Goal: Task Accomplishment & Management: Manage account settings

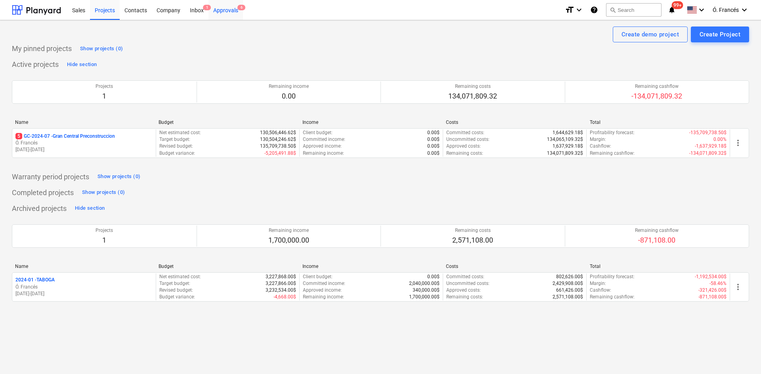
click at [223, 11] on div "Approvals 6" at bounding box center [225, 10] width 34 height 20
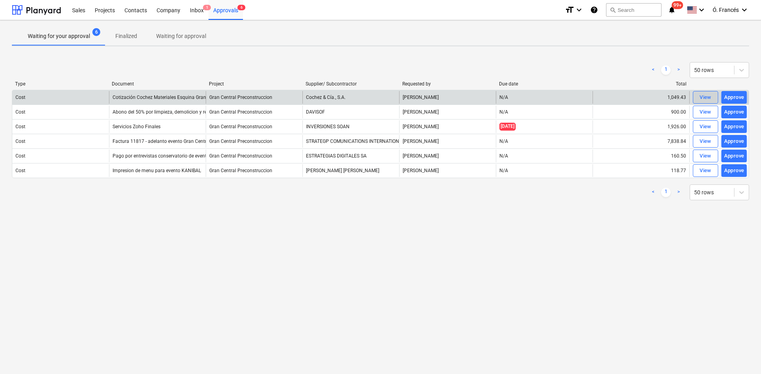
click at [703, 94] on div "View" at bounding box center [705, 97] width 12 height 9
click at [736, 99] on div "Approve" at bounding box center [734, 97] width 20 height 9
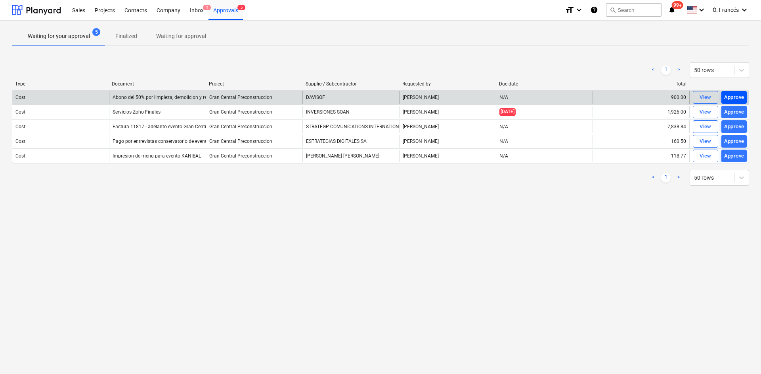
click at [735, 99] on div "Approve" at bounding box center [734, 97] width 20 height 9
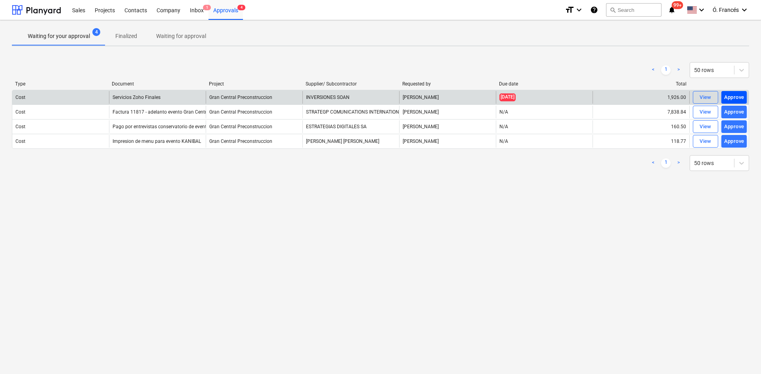
click at [729, 98] on div "Approve" at bounding box center [734, 97] width 20 height 9
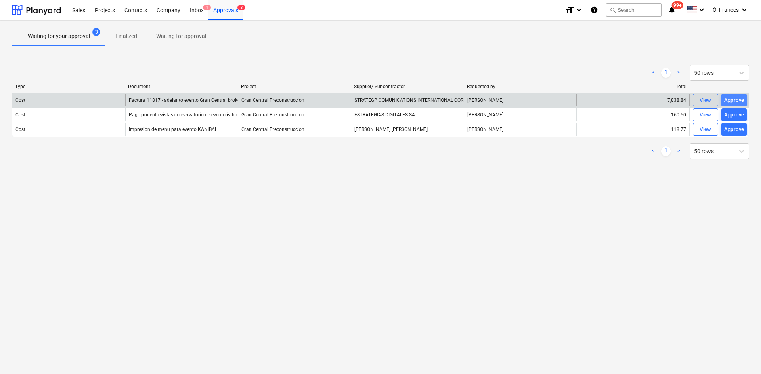
click at [727, 101] on div "Approve" at bounding box center [734, 100] width 20 height 9
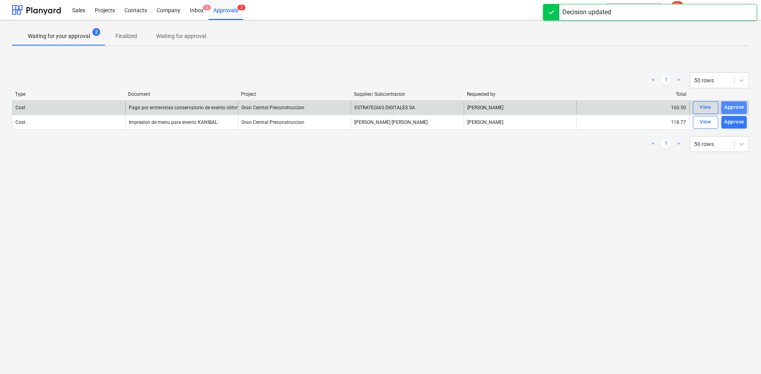
click at [731, 103] on div "Approve" at bounding box center [734, 107] width 20 height 9
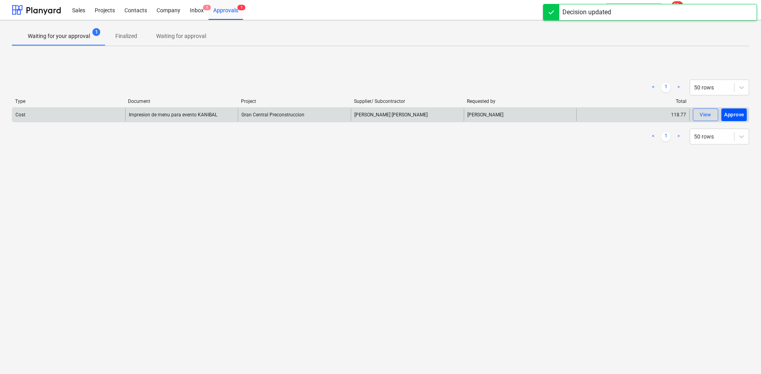
click at [733, 116] on div "Approve" at bounding box center [734, 115] width 20 height 9
